Goal: Information Seeking & Learning: Learn about a topic

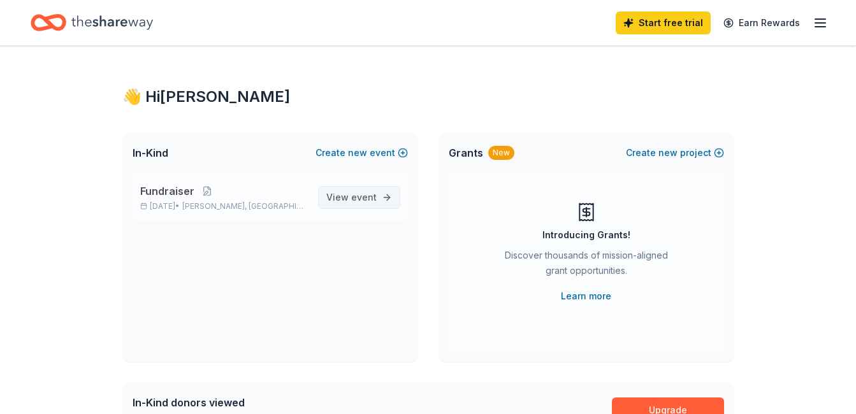
click at [363, 201] on span "event" at bounding box center [363, 197] width 25 height 11
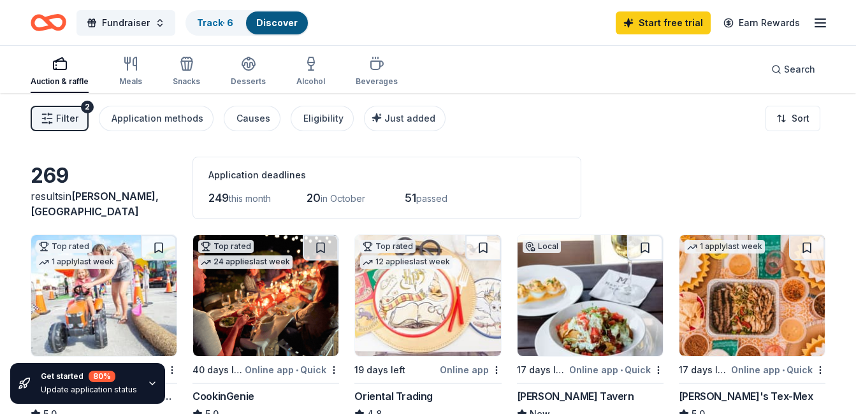
click at [74, 122] on span "Filter" at bounding box center [67, 118] width 22 height 15
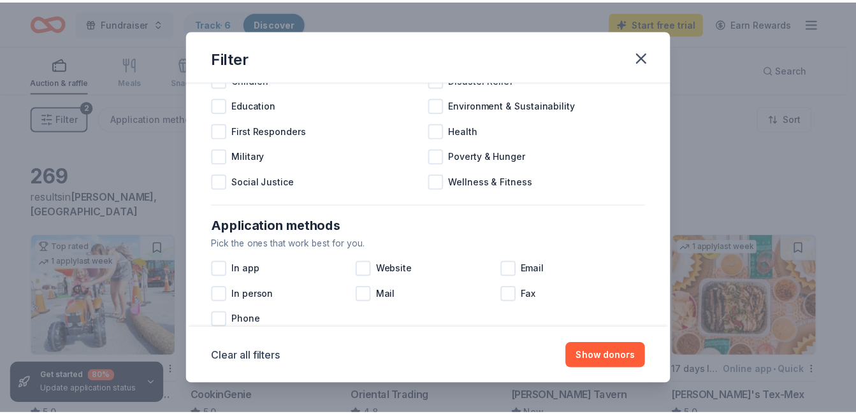
scroll to position [102, 0]
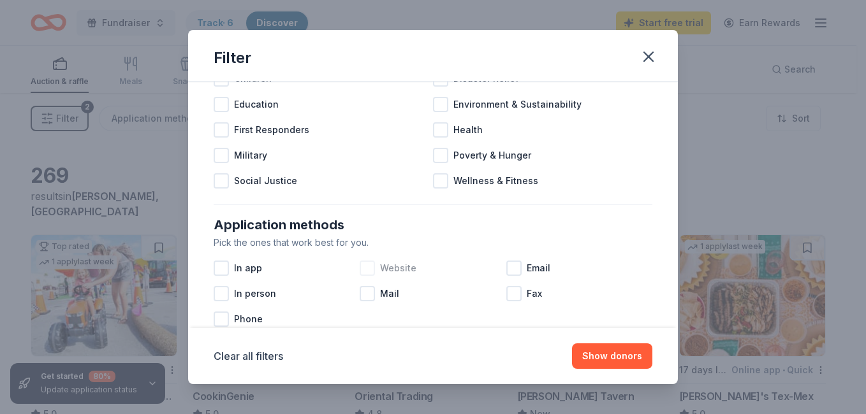
click at [367, 268] on div at bounding box center [366, 268] width 15 height 15
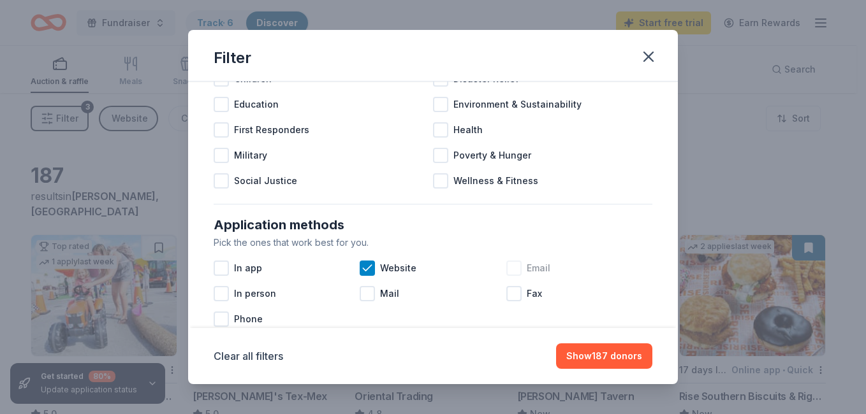
click at [511, 271] on div at bounding box center [513, 268] width 15 height 15
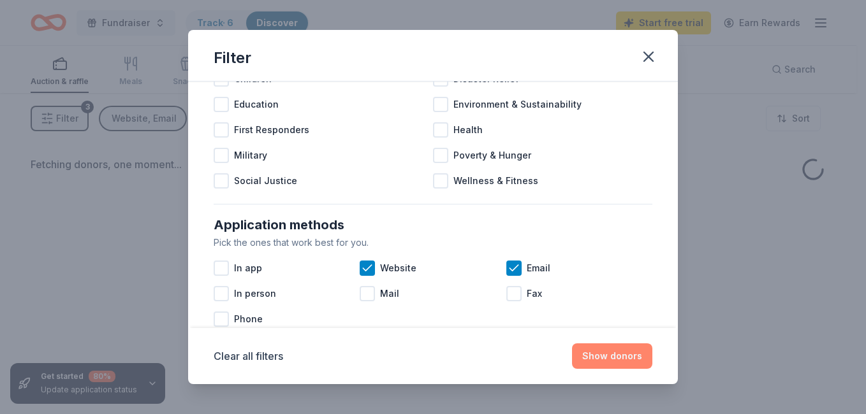
click at [606, 356] on button "Show donors" at bounding box center [612, 356] width 80 height 25
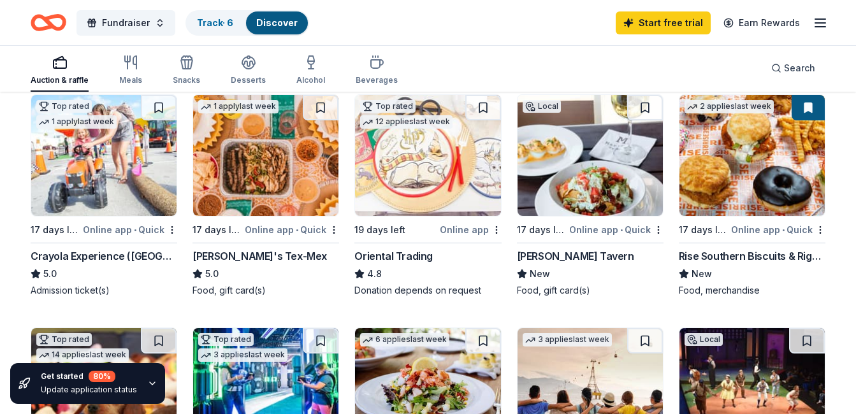
scroll to position [153, 0]
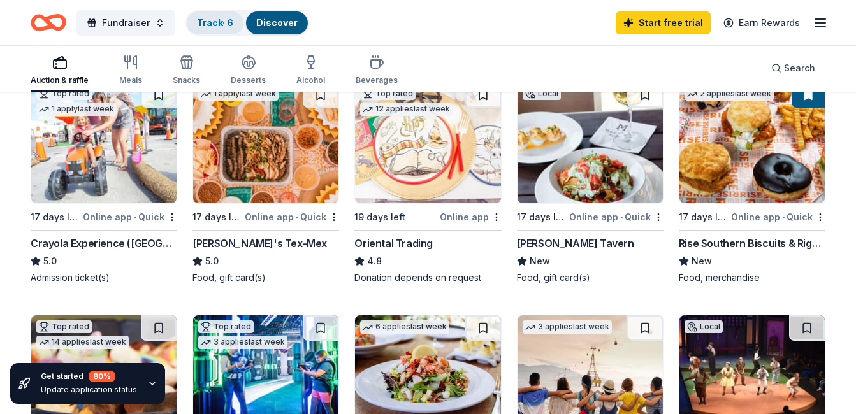
click at [210, 18] on link "Track · 6" at bounding box center [215, 22] width 36 height 11
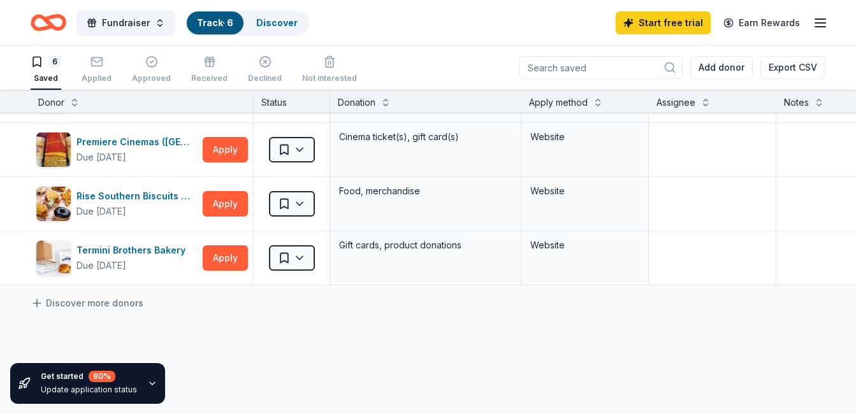
scroll to position [178, 0]
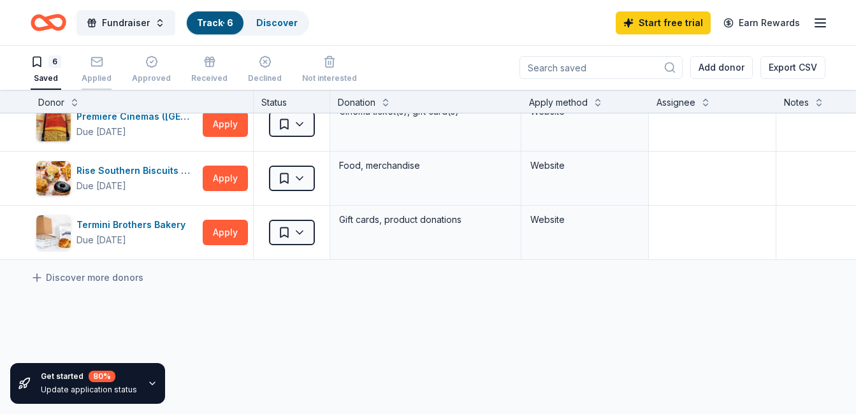
click at [93, 71] on div "Applied" at bounding box center [97, 69] width 30 height 28
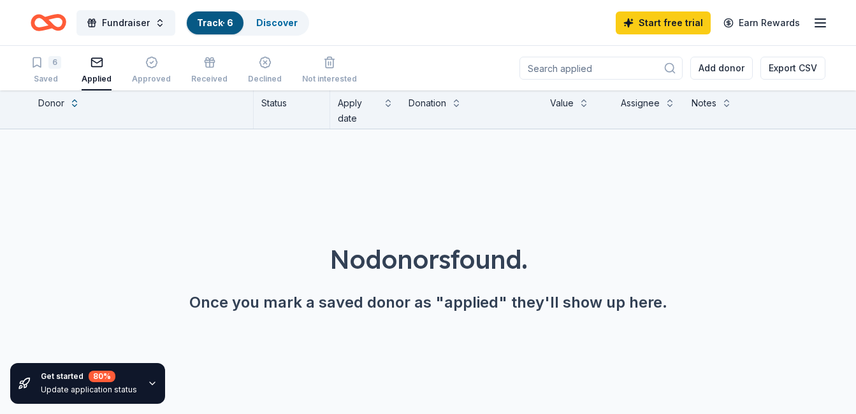
click at [584, 68] on input at bounding box center [600, 68] width 163 height 23
type input "publix"
click at [145, 71] on div "Approved" at bounding box center [151, 70] width 39 height 28
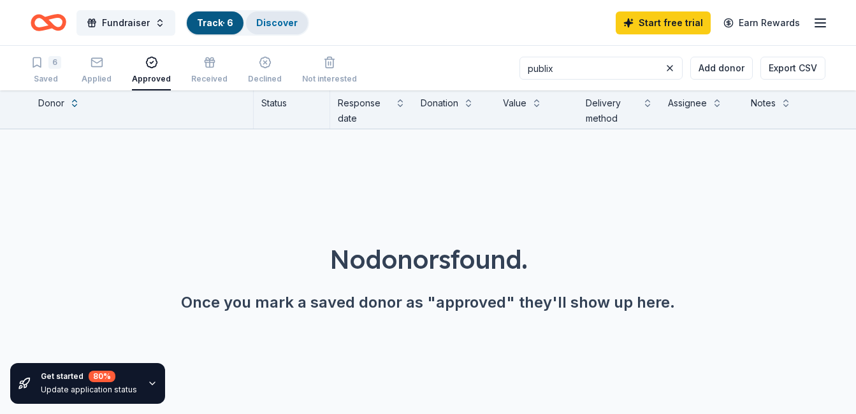
click at [279, 24] on link "Discover" at bounding box center [276, 22] width 41 height 11
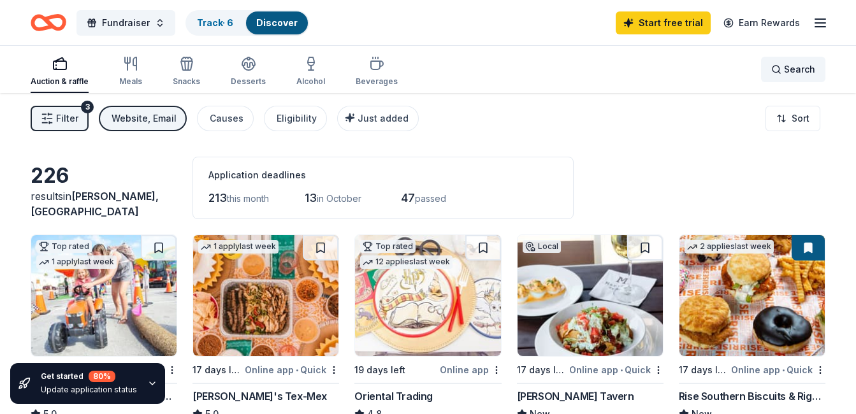
click at [786, 72] on span "Search" at bounding box center [799, 69] width 31 height 15
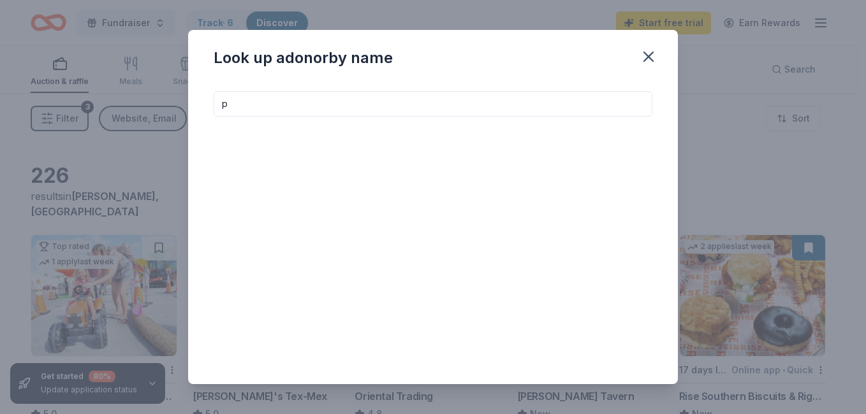
click at [280, 86] on div "p" at bounding box center [433, 232] width 490 height 303
type input "publix"
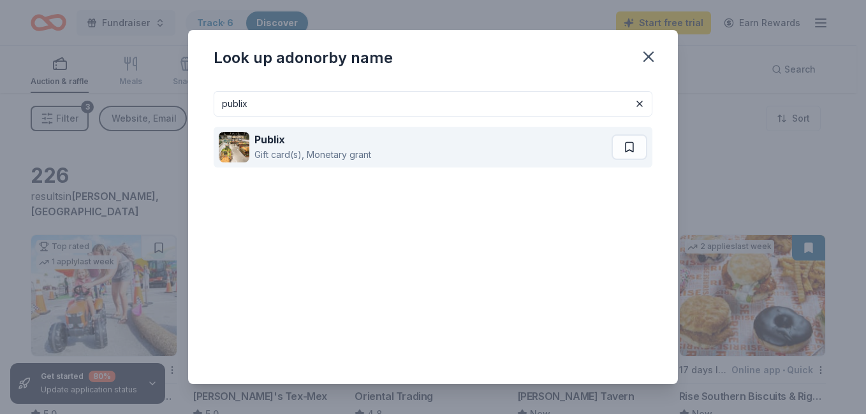
click at [331, 147] on div "Gift card(s), Monetary grant" at bounding box center [312, 154] width 117 height 15
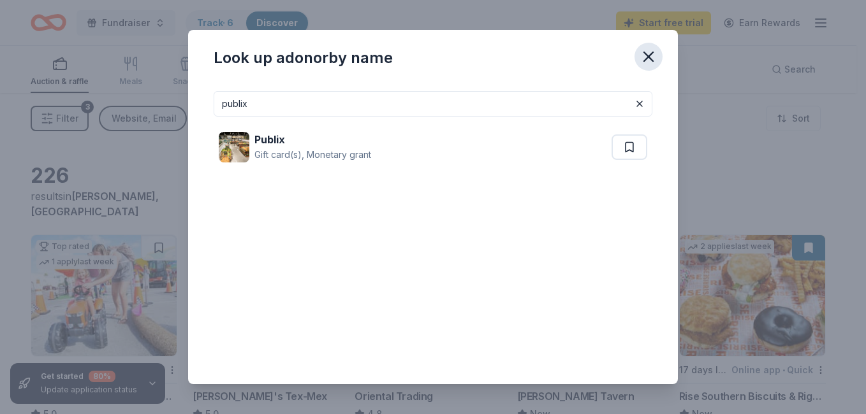
click at [651, 56] on icon "button" at bounding box center [648, 57] width 18 height 18
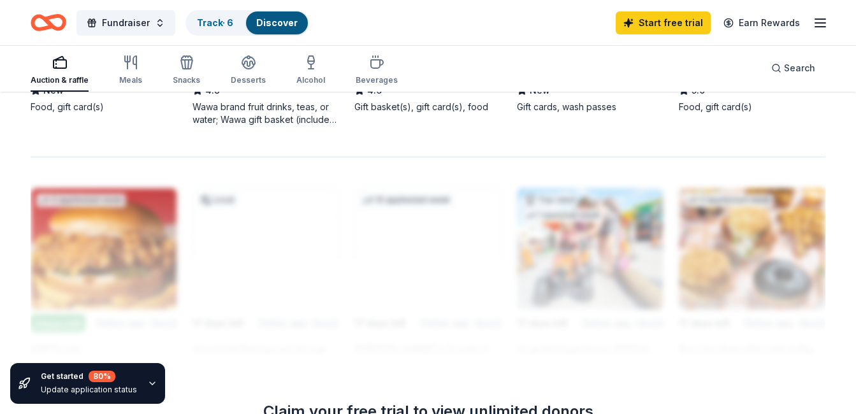
scroll to position [1071, 0]
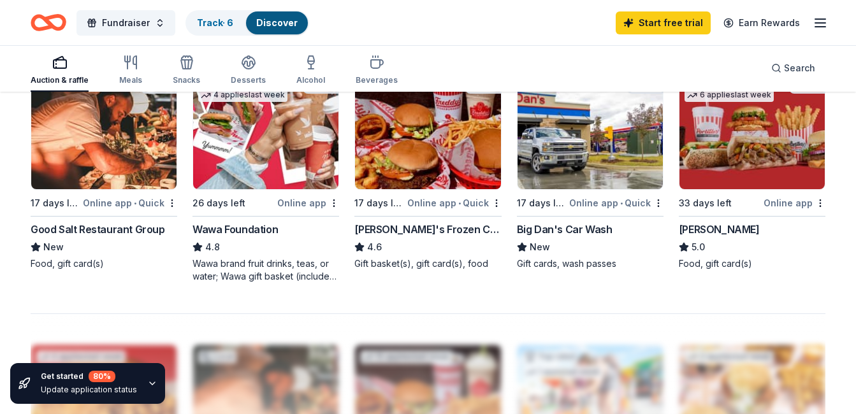
scroll to position [867, 0]
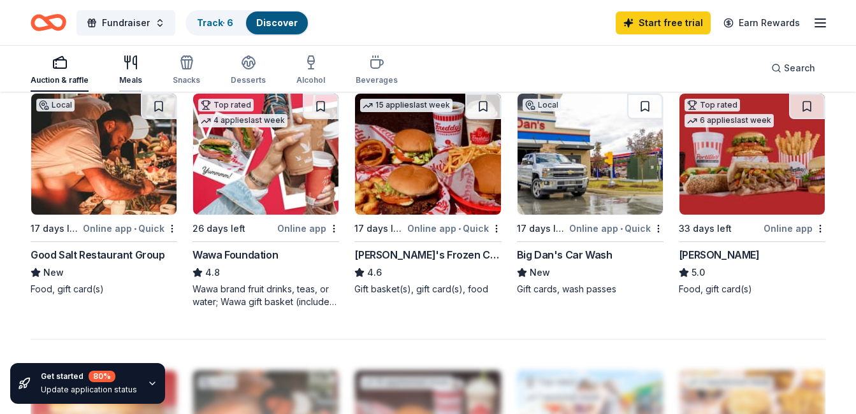
click at [129, 73] on div "Meals" at bounding box center [130, 70] width 23 height 31
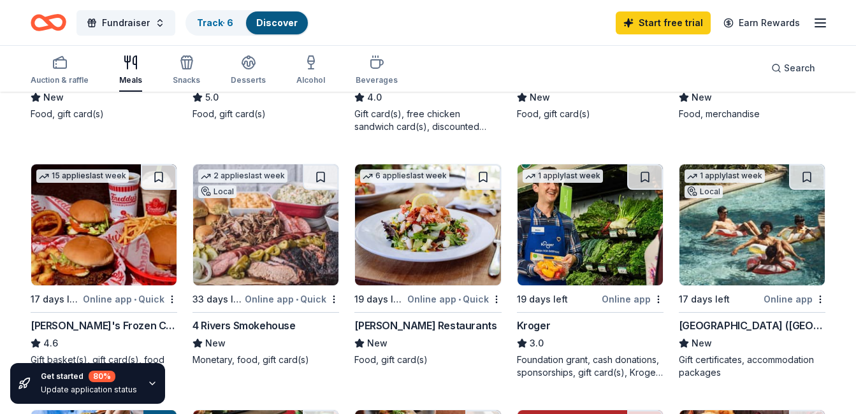
scroll to position [306, 0]
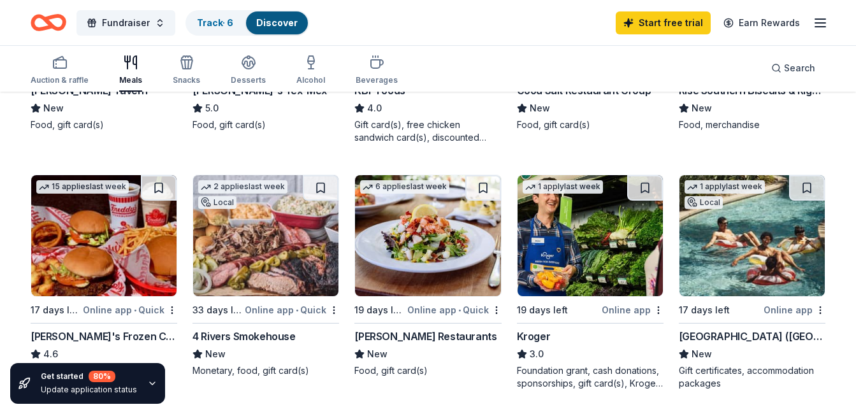
click at [534, 339] on div "Kroger" at bounding box center [534, 336] width 34 height 15
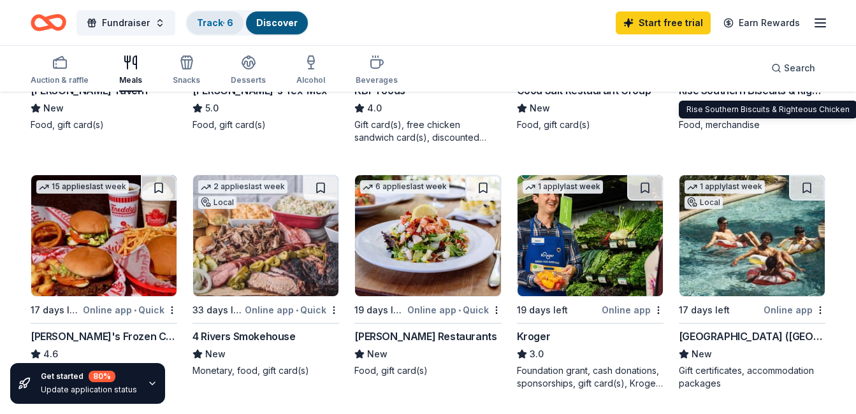
click at [222, 21] on link "Track · 6" at bounding box center [215, 22] width 36 height 11
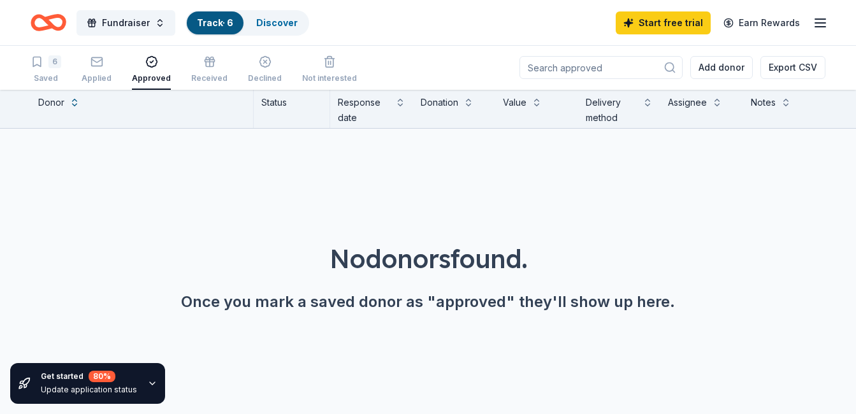
scroll to position [1, 0]
click at [92, 76] on div "Applied" at bounding box center [97, 78] width 30 height 10
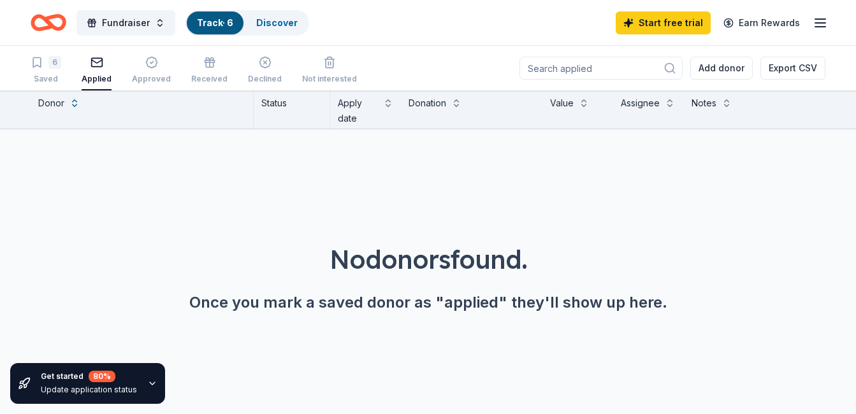
click at [100, 62] on icon "button" at bounding box center [97, 62] width 13 height 13
click at [59, 66] on div "6" at bounding box center [54, 62] width 13 height 13
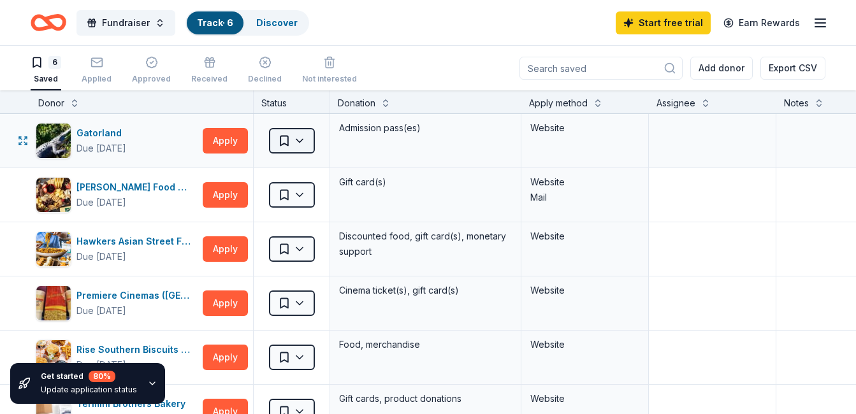
click at [305, 143] on html "Fundraiser Track · 6 Discover Start free trial Earn Rewards 6 Saved Applied App…" at bounding box center [428, 207] width 856 height 414
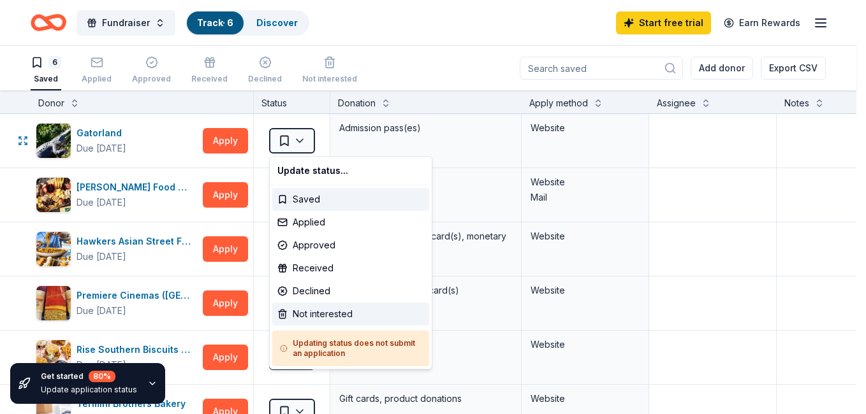
click at [317, 310] on div "Not interested" at bounding box center [350, 314] width 157 height 23
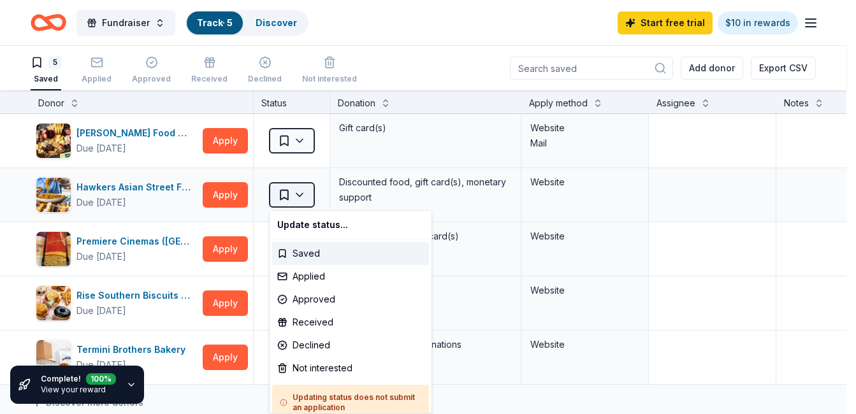
click at [299, 197] on html "Fundraiser Track · 5 Discover Start free trial $10 in rewards 5 Saved Applied A…" at bounding box center [428, 207] width 856 height 414
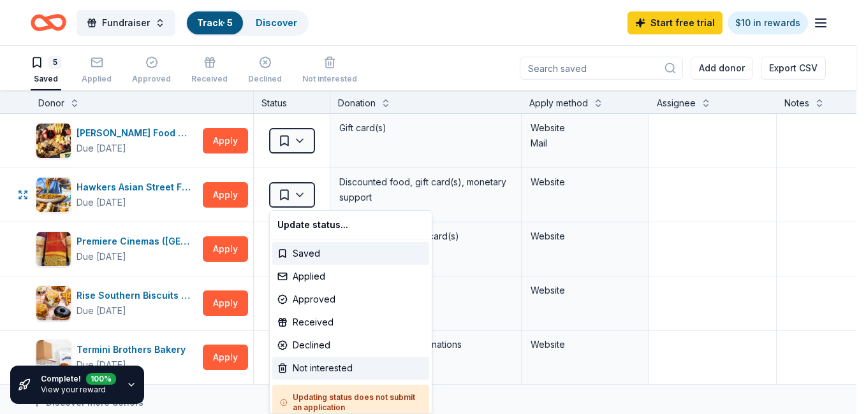
click at [321, 361] on div "Not interested" at bounding box center [350, 368] width 157 height 23
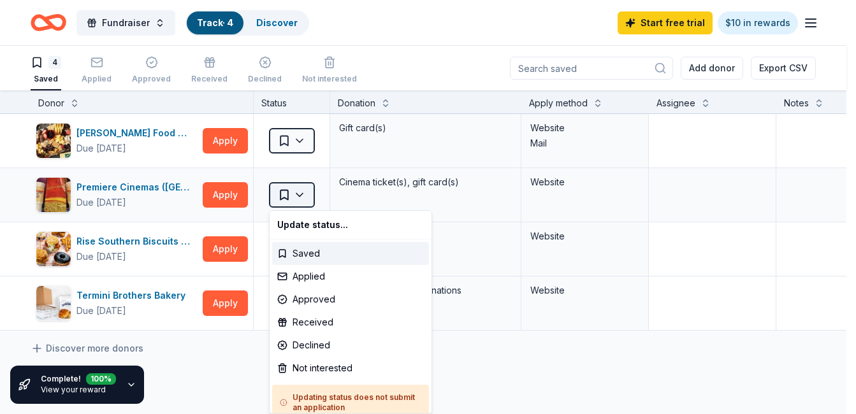
click at [301, 195] on html "Fundraiser Track · 4 Discover Start free trial $10 in rewards 4 Saved Applied A…" at bounding box center [428, 207] width 856 height 414
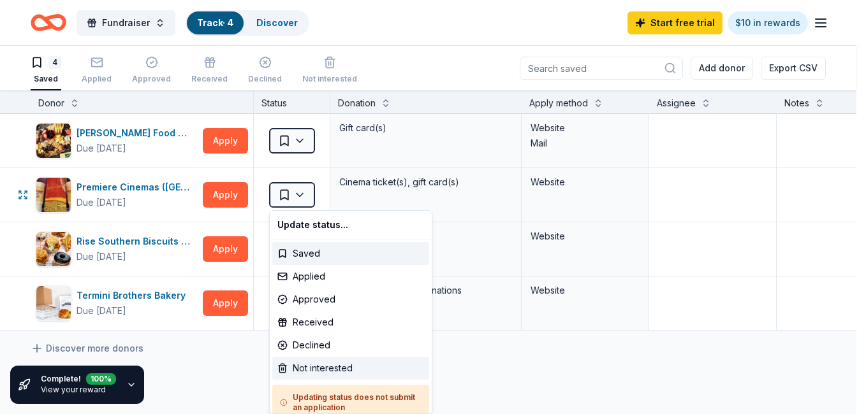
click at [321, 363] on div "Not interested" at bounding box center [350, 368] width 157 height 23
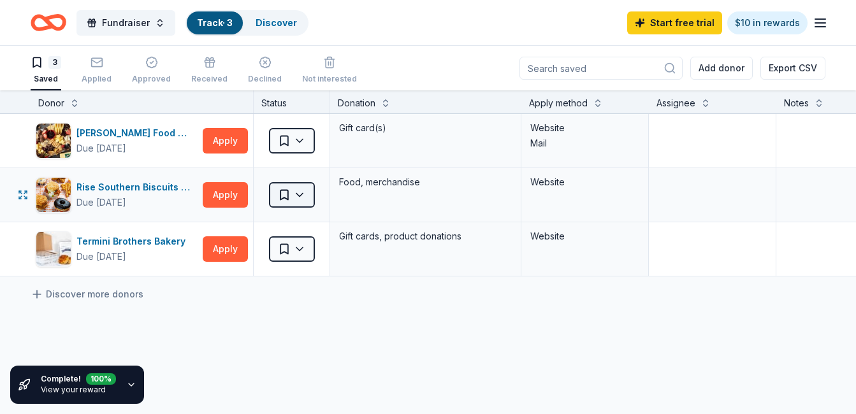
click at [305, 189] on html "Fundraiser Track · 3 Discover Start free trial $10 in rewards 3 Saved Applied A…" at bounding box center [428, 207] width 856 height 414
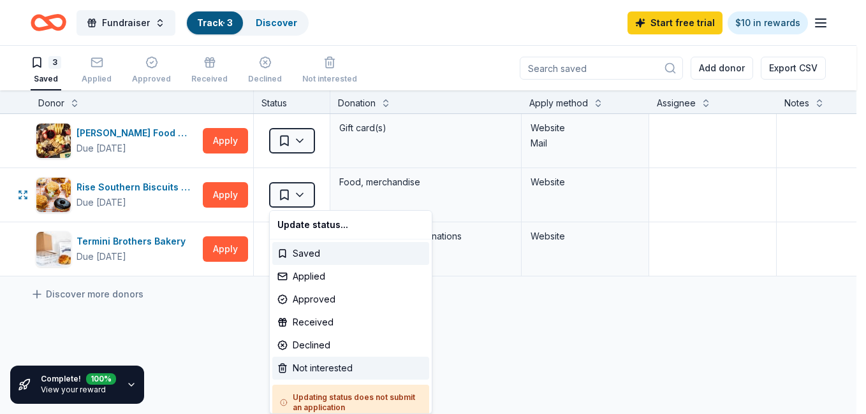
click at [328, 370] on div "Not interested" at bounding box center [350, 368] width 157 height 23
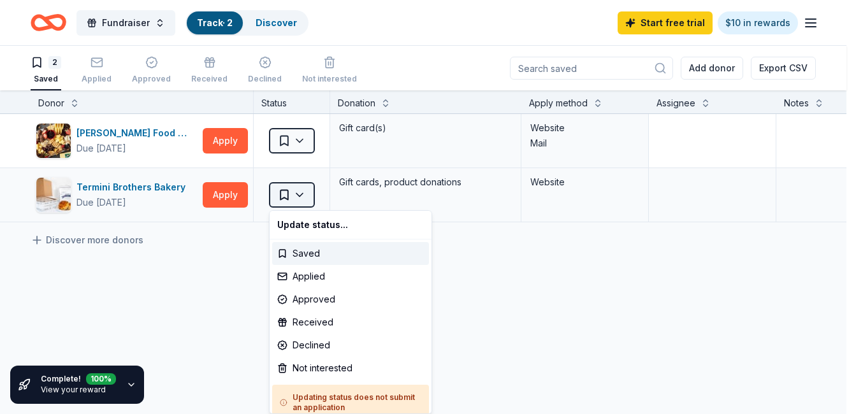
click at [300, 189] on html "Fundraiser Track · 2 Discover Start free trial $10 in rewards 2 Saved Applied A…" at bounding box center [428, 207] width 856 height 414
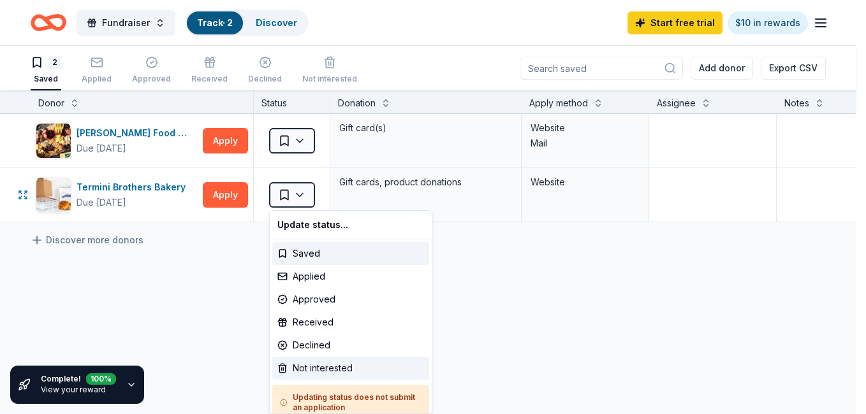
click at [317, 365] on div "Not interested" at bounding box center [350, 368] width 157 height 23
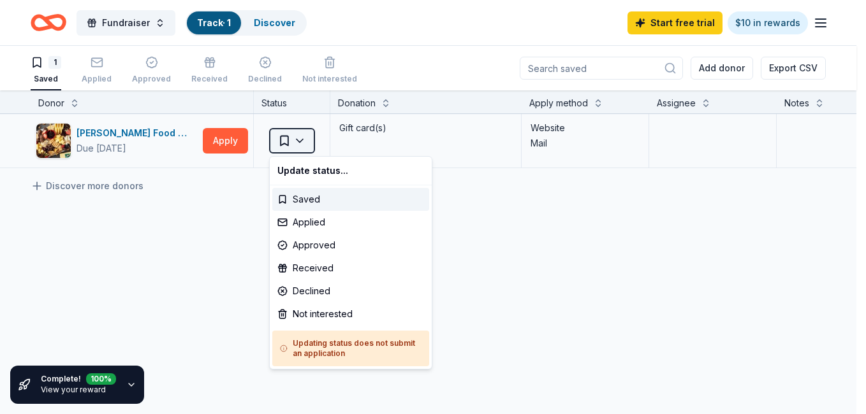
click at [305, 137] on html "Fundraiser Track · 1 Discover Start free trial $10 in rewards 1 Saved Applied A…" at bounding box center [433, 207] width 866 height 414
click at [229, 147] on html "Fundraiser Track · 1 Discover Start free trial $10 in rewards 1 Saved Applied A…" at bounding box center [433, 207] width 866 height 414
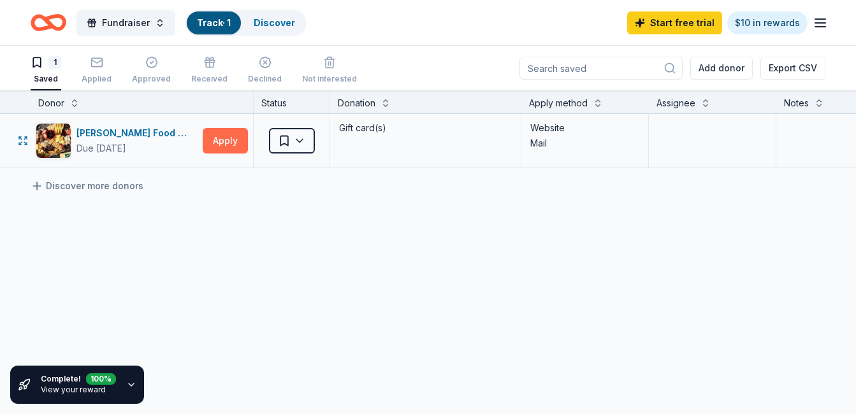
click at [219, 140] on button "Apply" at bounding box center [225, 140] width 45 height 25
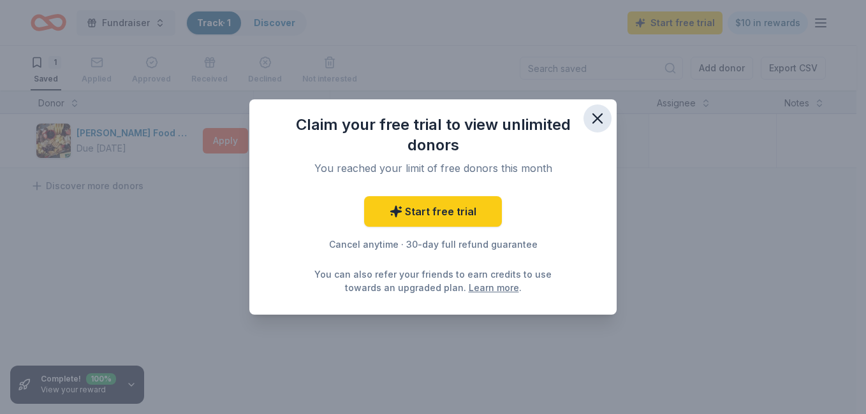
click at [600, 114] on icon "button" at bounding box center [597, 119] width 18 height 18
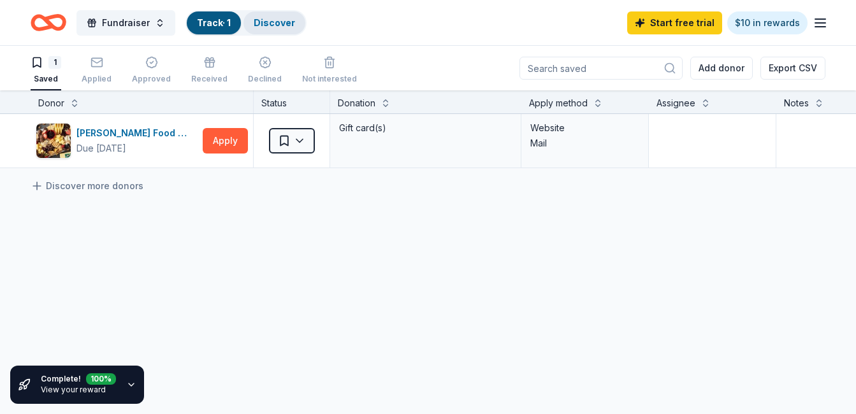
click at [284, 18] on link "Discover" at bounding box center [274, 22] width 41 height 11
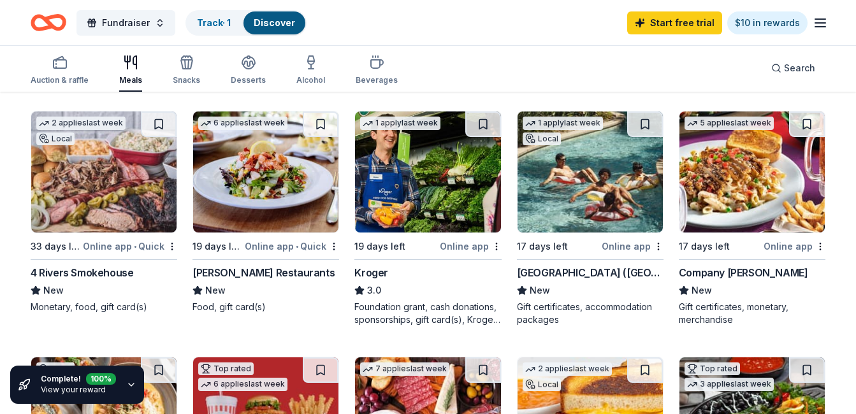
scroll to position [382, 0]
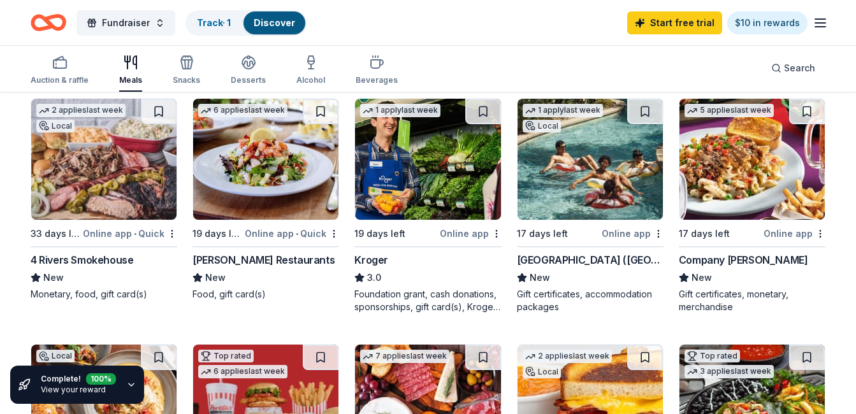
click at [377, 258] on div "Kroger" at bounding box center [371, 259] width 34 height 15
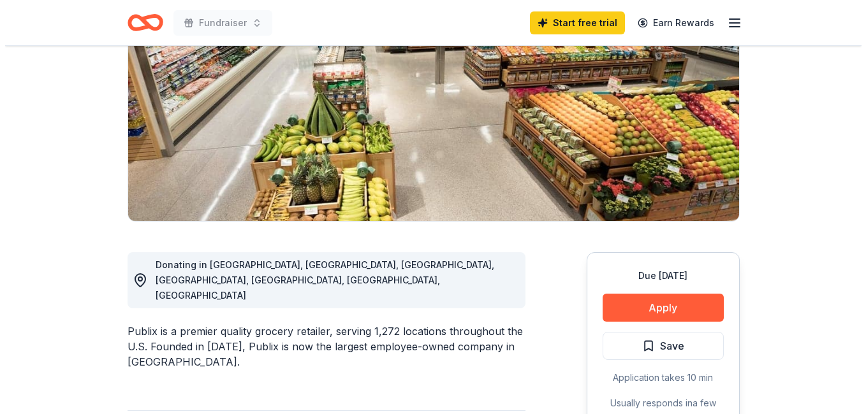
scroll to position [178, 0]
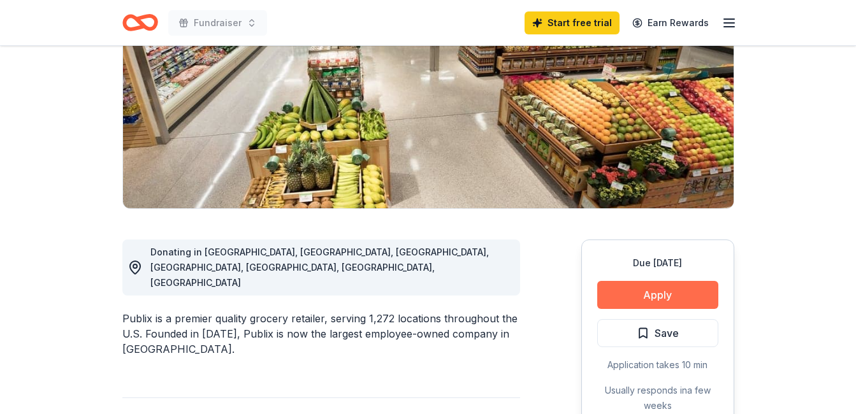
click at [675, 291] on button "Apply" at bounding box center [657, 295] width 121 height 28
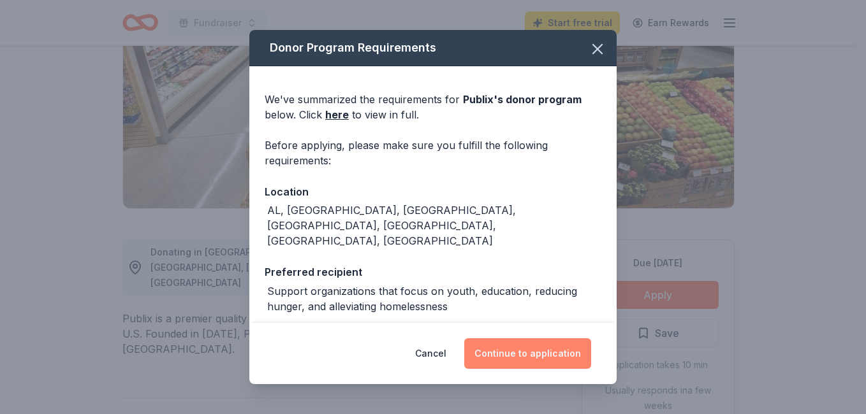
click at [549, 349] on button "Continue to application" at bounding box center [527, 353] width 127 height 31
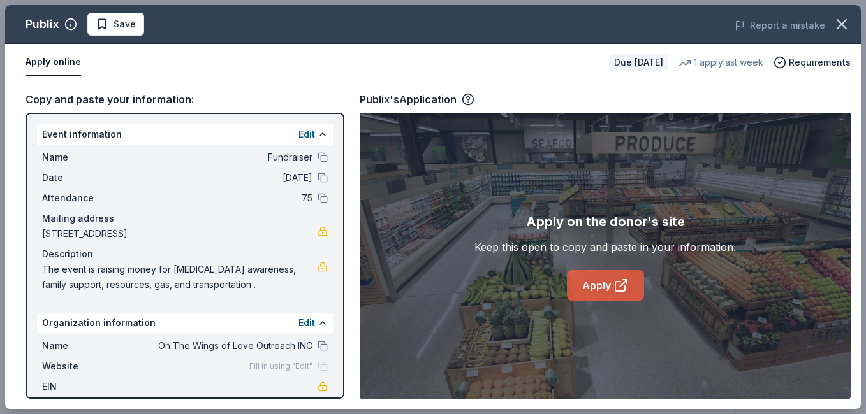
click at [586, 277] on link "Apply" at bounding box center [605, 285] width 77 height 31
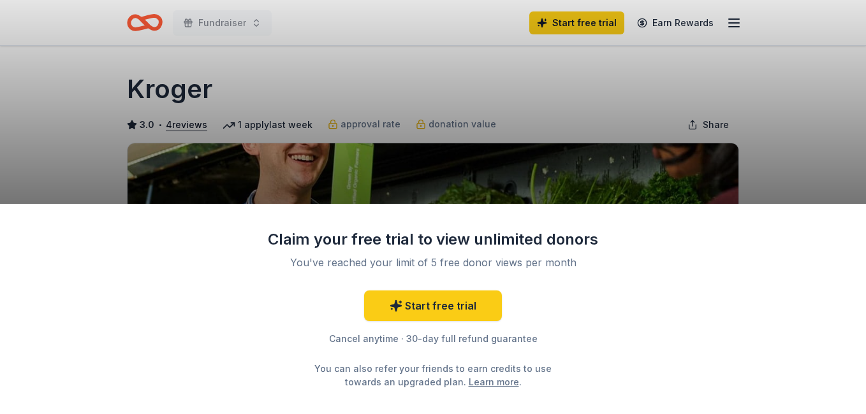
click at [657, 147] on div "Claim your free trial to view unlimited donors You've reached your limit of 5 f…" at bounding box center [433, 207] width 866 height 414
click at [855, 402] on div "Claim your free trial to view unlimited donors You've reached your limit of 5 f…" at bounding box center [433, 309] width 866 height 210
